Goal: Find specific page/section: Find specific page/section

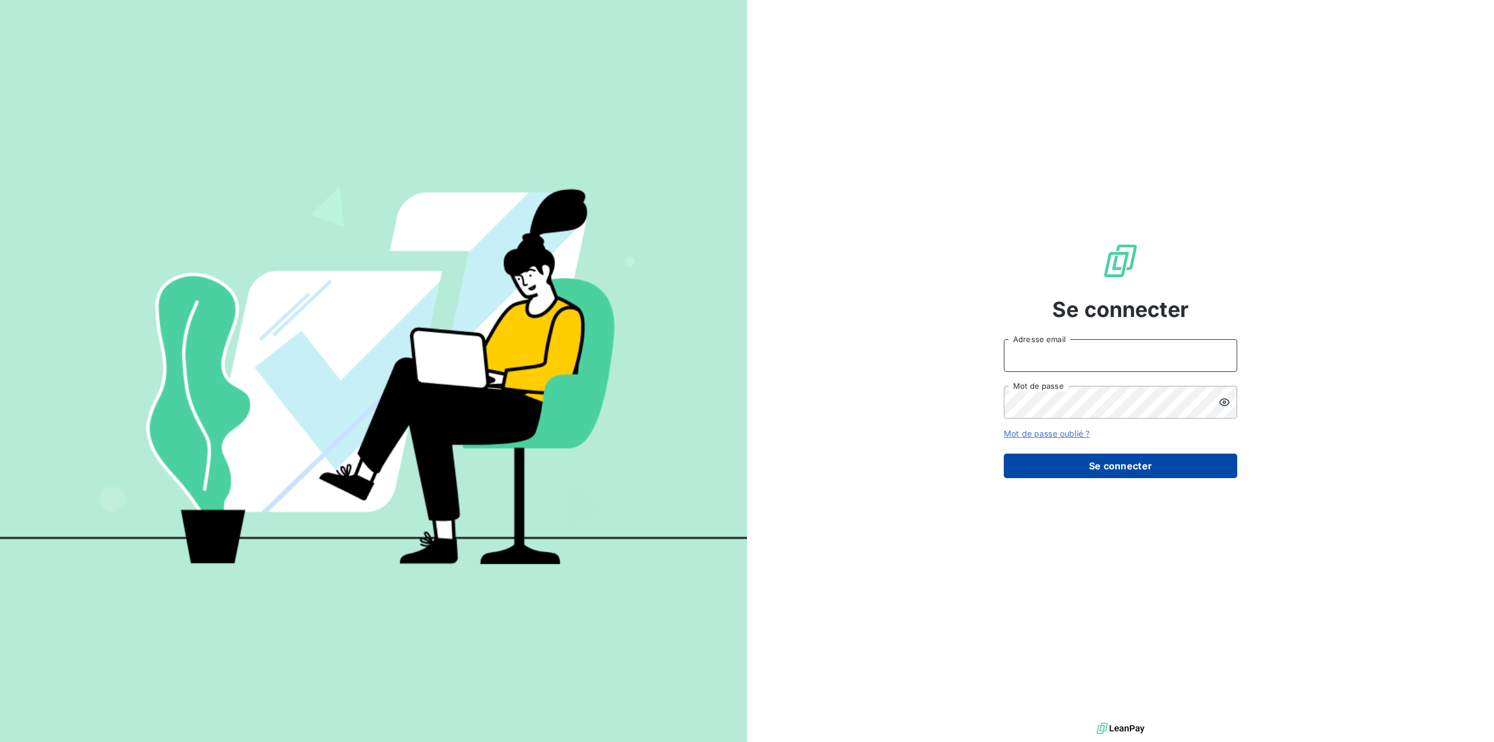
type input "germar.breton@orange.fr"
click at [1108, 468] on button "Se connecter" at bounding box center [1120, 466] width 233 height 25
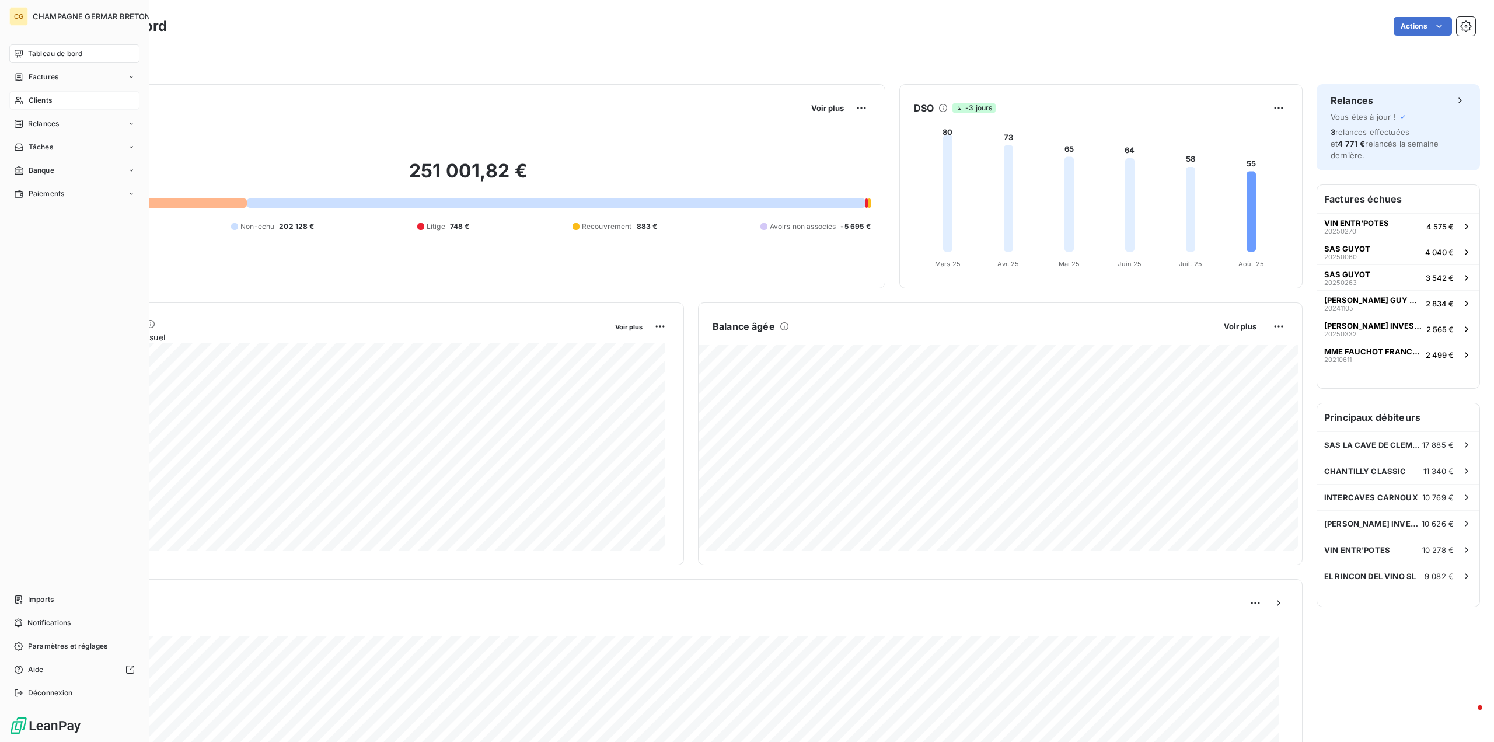
click at [40, 96] on span "Clients" at bounding box center [40, 100] width 23 height 11
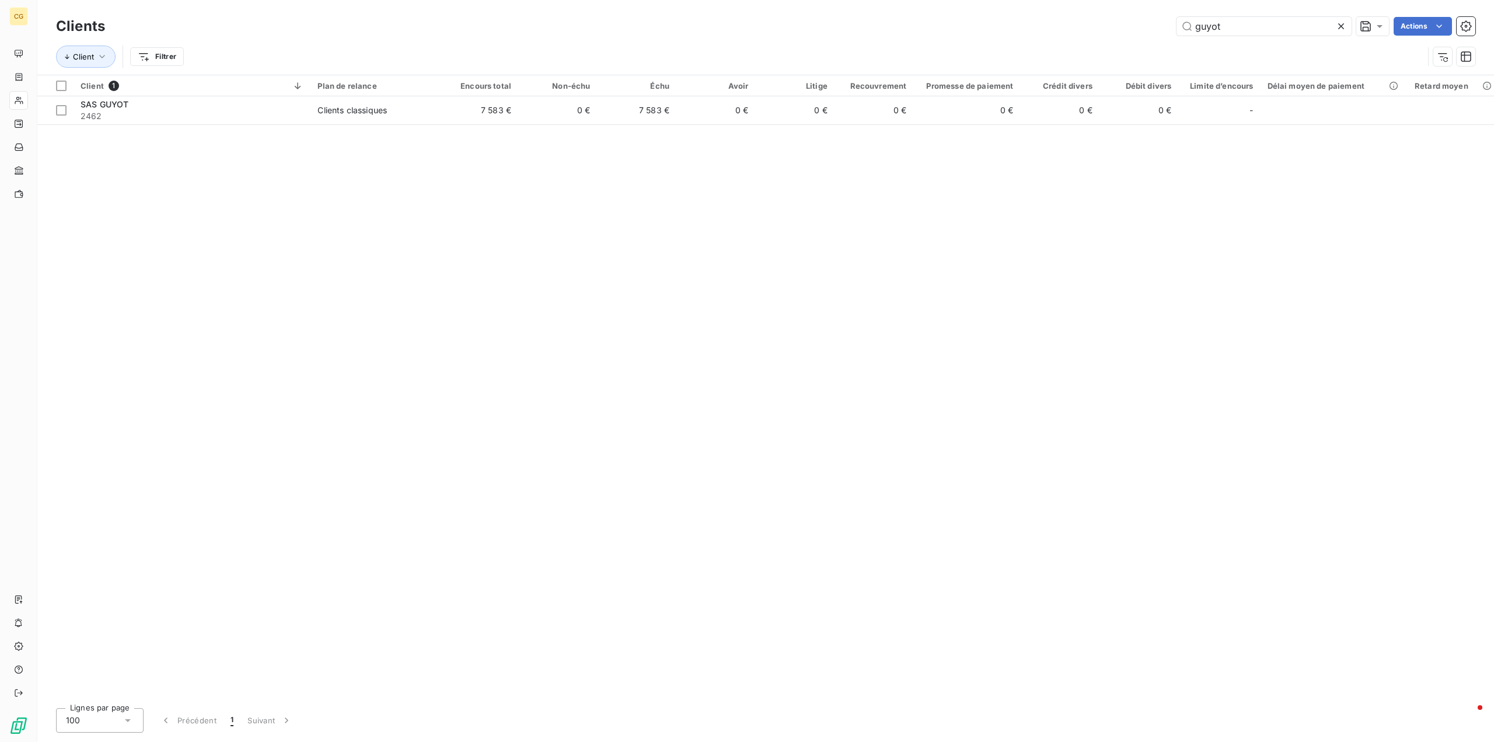
type input "guyot"
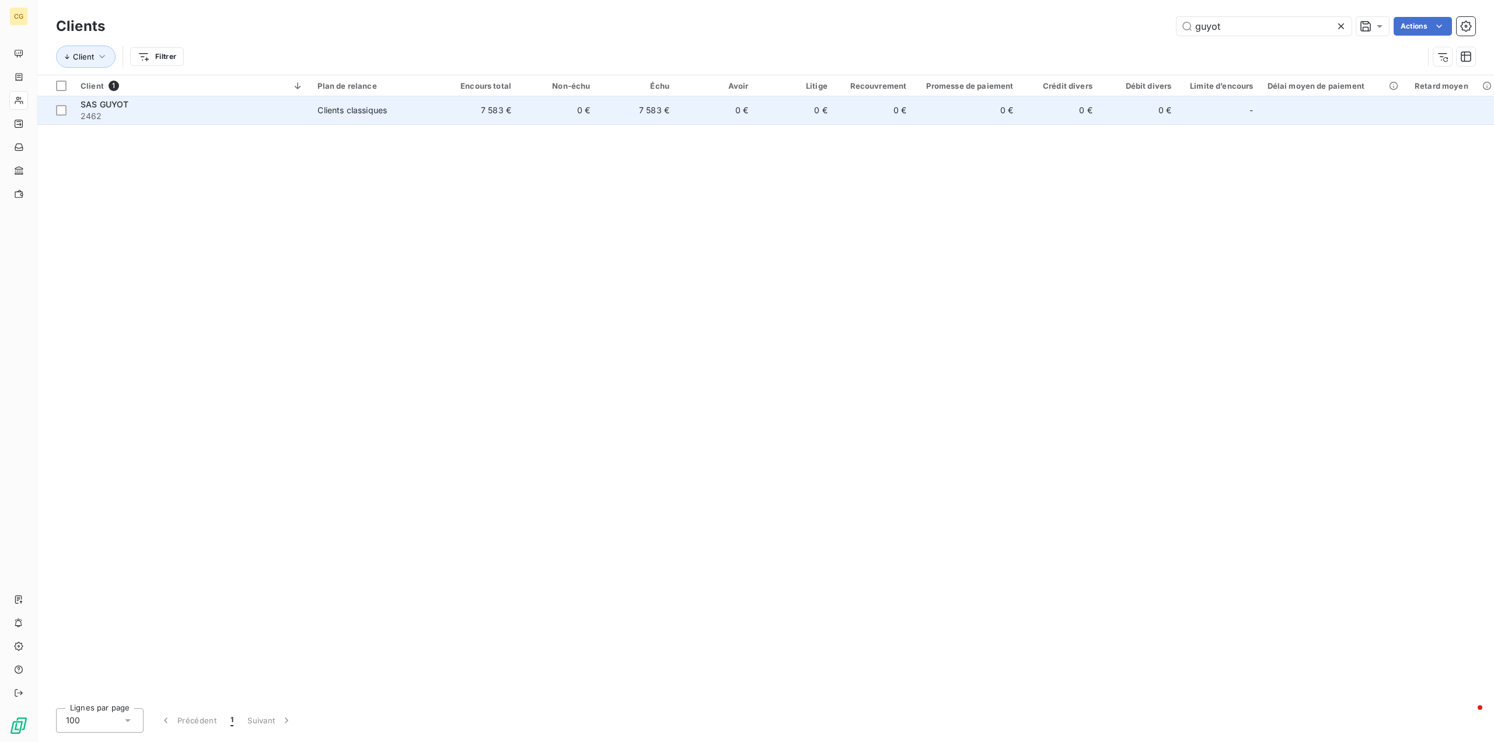
click at [342, 110] on div "Clients classiques" at bounding box center [352, 110] width 69 height 12
